Goal: Check status: Check status

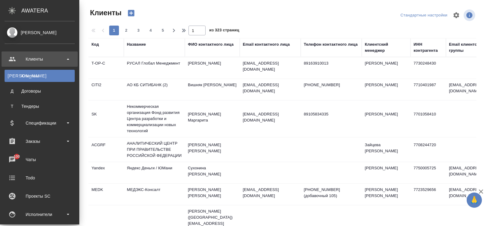
select select "RU"
click at [40, 143] on div "Заказы" at bounding box center [40, 141] width 70 height 9
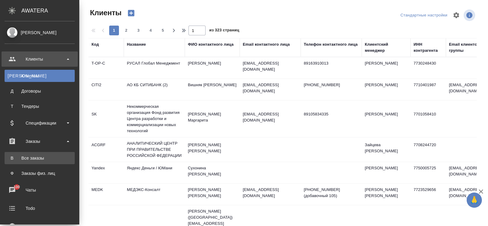
click at [28, 161] on div "Все заказы" at bounding box center [40, 158] width 64 height 6
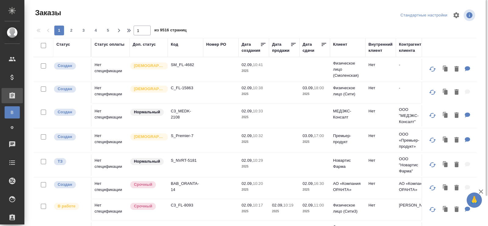
click at [175, 43] on div "Код" at bounding box center [174, 44] width 7 height 6
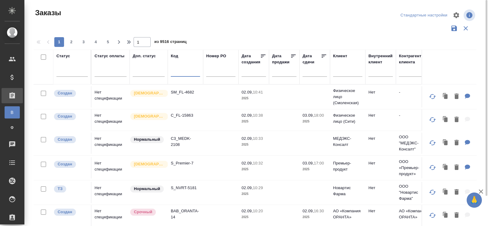
click at [175, 72] on input "text" at bounding box center [185, 73] width 29 height 8
paste input "T_Narzan-11"
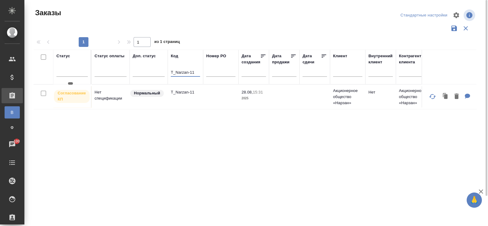
click at [78, 95] on p "Согласование КП" at bounding box center [72, 96] width 28 height 12
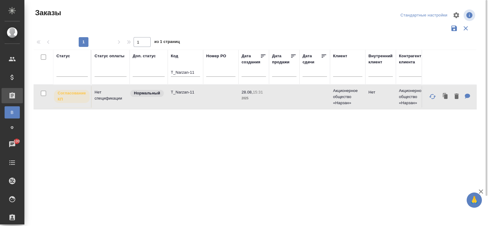
click at [110, 93] on td "Нет спецификации" at bounding box center [110, 96] width 38 height 21
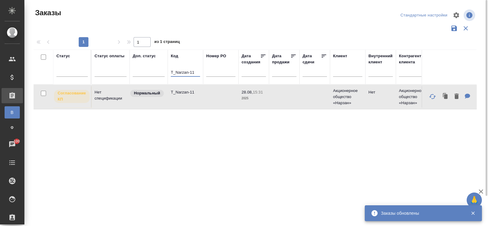
click at [195, 73] on input "T_Narzan-11" at bounding box center [185, 73] width 29 height 8
drag, startPoint x: 197, startPoint y: 72, endPoint x: 169, endPoint y: 71, distance: 27.5
click at [169, 71] on th "Код T_Narzan-11" at bounding box center [185, 67] width 35 height 35
paste input "KUNZ_FL-5843"
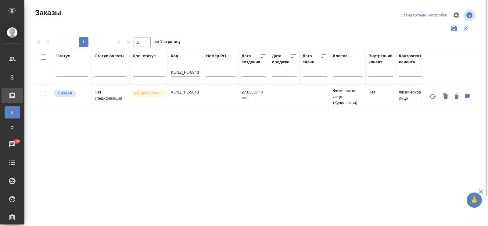
drag, startPoint x: 170, startPoint y: 73, endPoint x: 182, endPoint y: 73, distance: 12.2
click at [182, 73] on th "Код KUNZ_FL-5843" at bounding box center [185, 67] width 35 height 35
click at [180, 72] on input "KUNZ_FL-5843" at bounding box center [185, 73] width 29 height 8
drag, startPoint x: 171, startPoint y: 71, endPoint x: 203, endPoint y: 72, distance: 32.0
click at [203, 72] on th "Код KUNZ_FL-5843" at bounding box center [185, 67] width 35 height 35
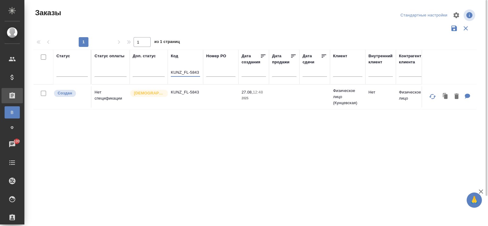
paste input "S_SDD-38"
type input "S_SDD-38"
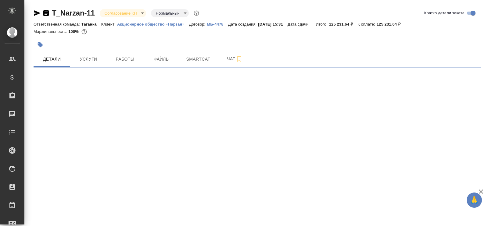
select select "RU"
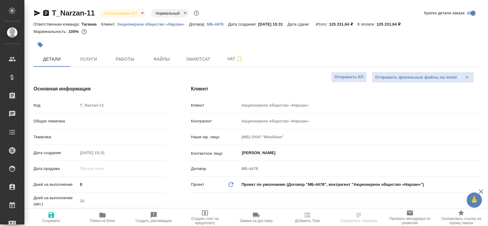
type textarea "x"
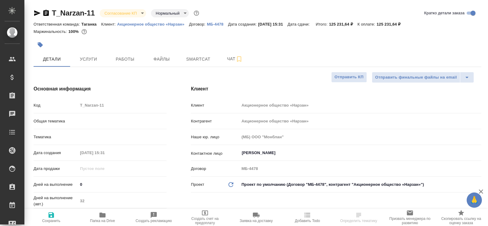
type textarea "x"
click at [174, 24] on p "Акционерное общество «Нарзан»" at bounding box center [153, 24] width 72 height 5
type textarea "x"
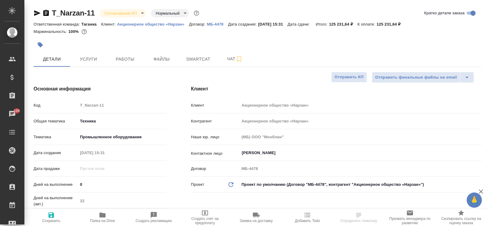
select select "RU"
type textarea "x"
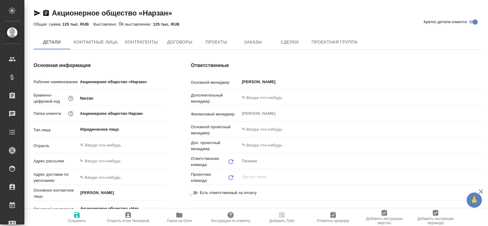
type textarea "x"
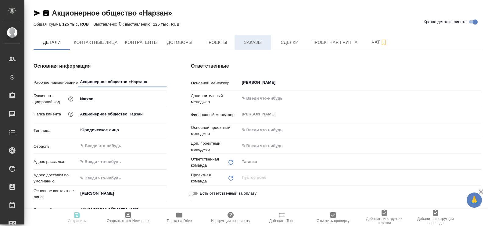
type textarea "x"
click at [249, 42] on span "Заказы" at bounding box center [252, 43] width 29 height 8
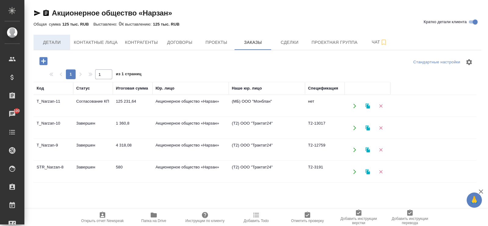
click at [55, 43] on span "Детали" at bounding box center [51, 43] width 29 height 8
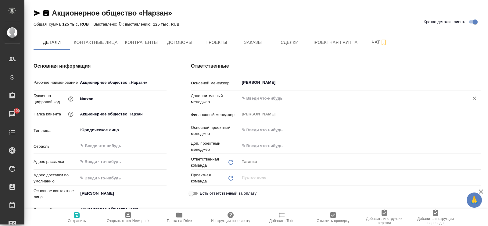
type textarea "x"
